Goal: Information Seeking & Learning: Learn about a topic

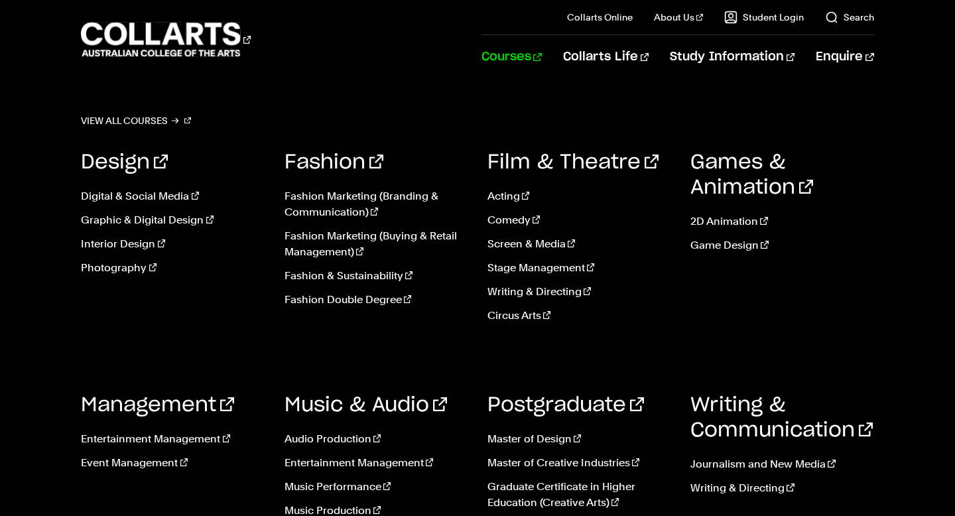
scroll to position [528, 0]
click at [542, 62] on link "Courses" at bounding box center [511, 57] width 60 height 44
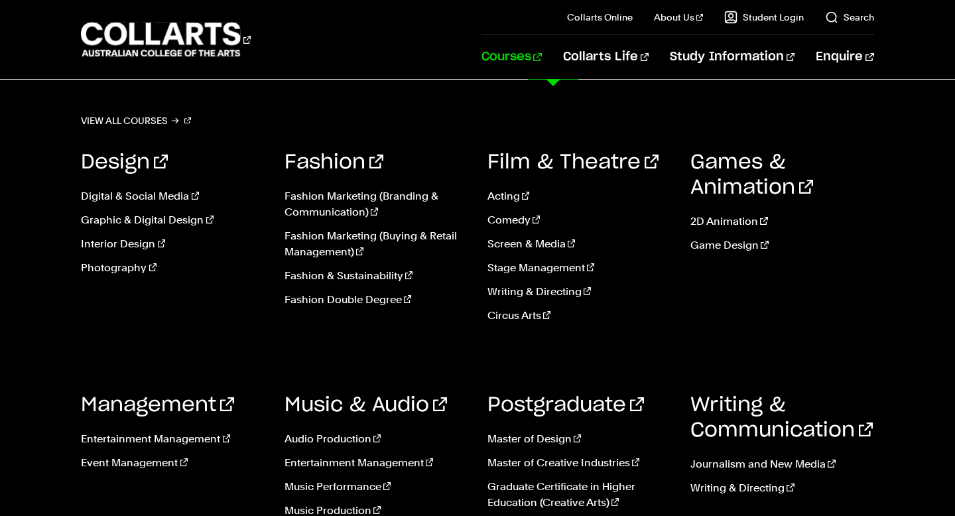
scroll to position [72, 0]
click at [93, 245] on link "Interior Design" at bounding box center [172, 244] width 183 height 16
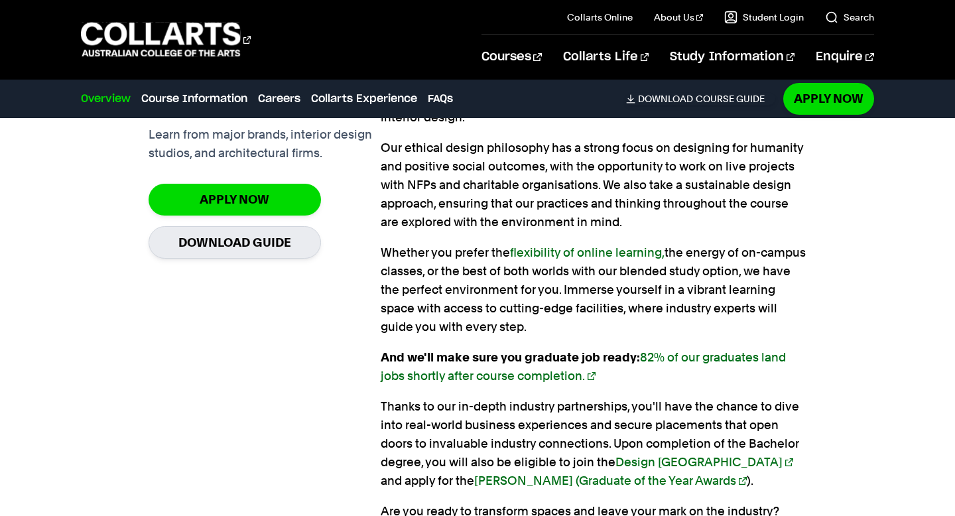
scroll to position [1049, 0]
